Goal: Find specific page/section: Find specific page/section

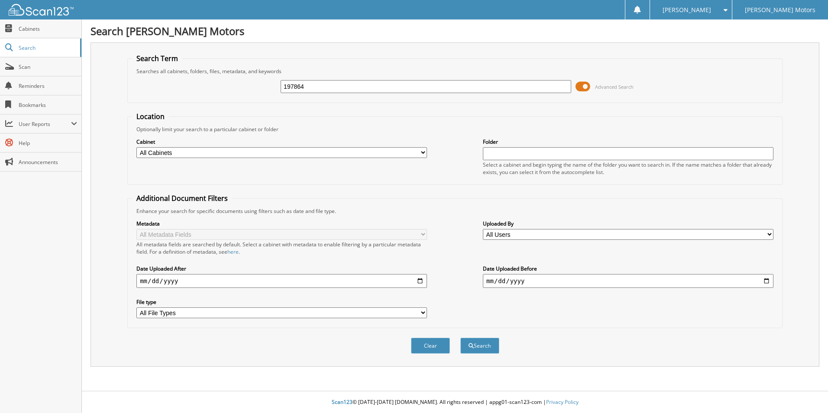
type input "197864"
click at [460, 338] on button "Search" at bounding box center [479, 346] width 39 height 16
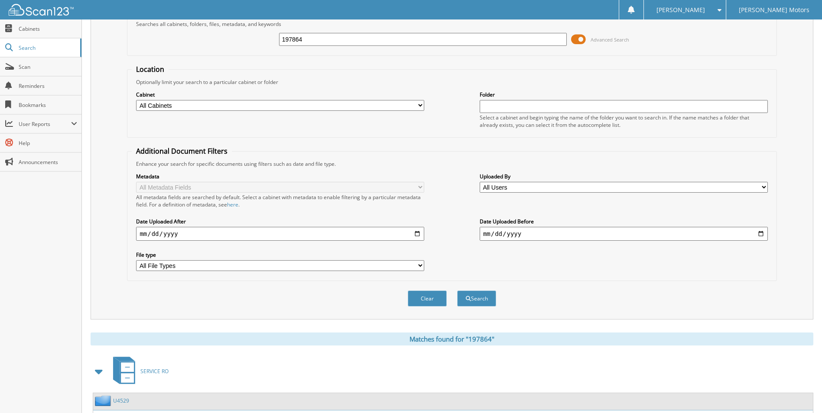
scroll to position [119, 0]
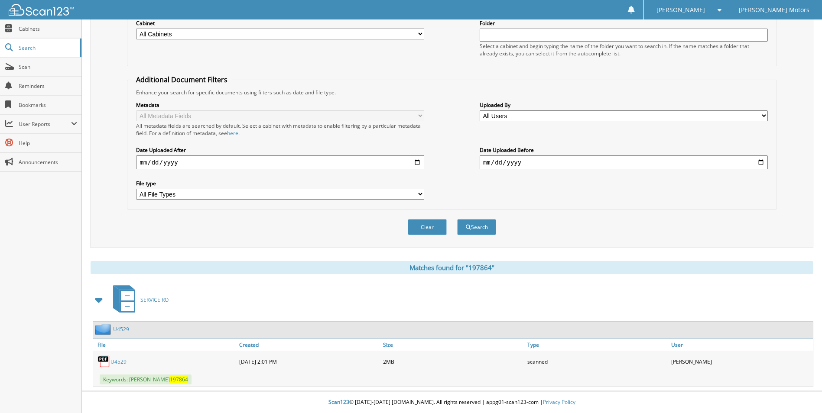
click at [120, 361] on link "U4529" at bounding box center [118, 361] width 16 height 7
